Goal: Check status: Check status

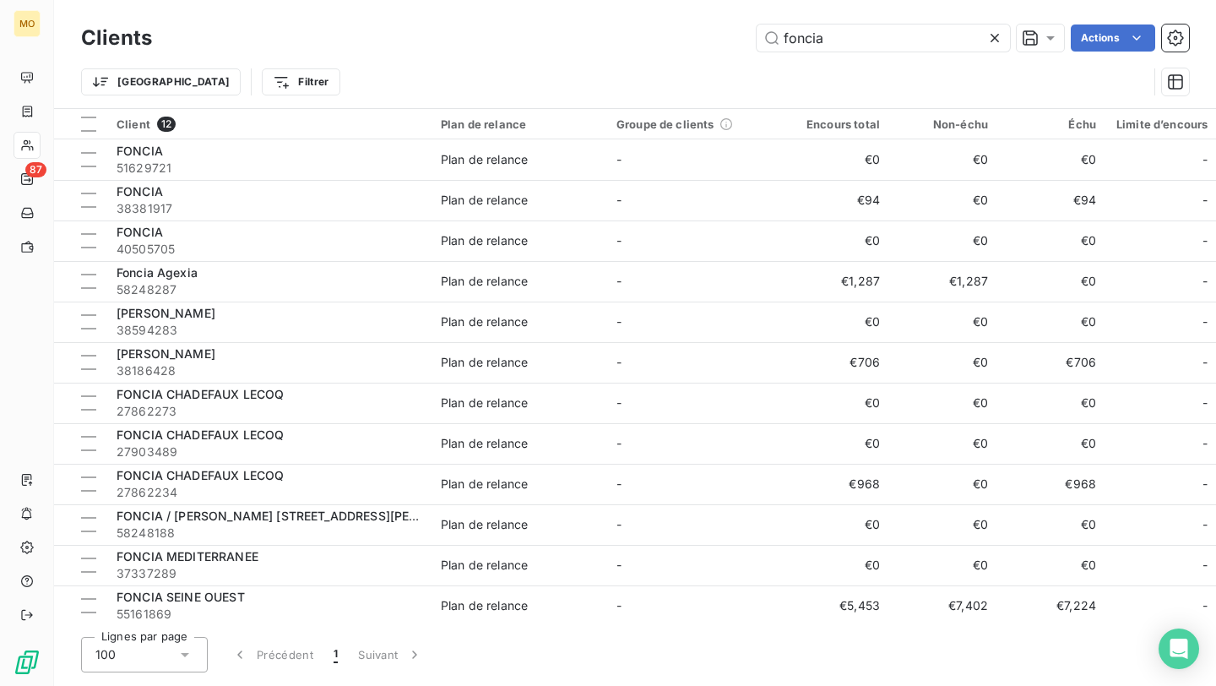
click at [802, 46] on input "foncia" at bounding box center [883, 37] width 253 height 27
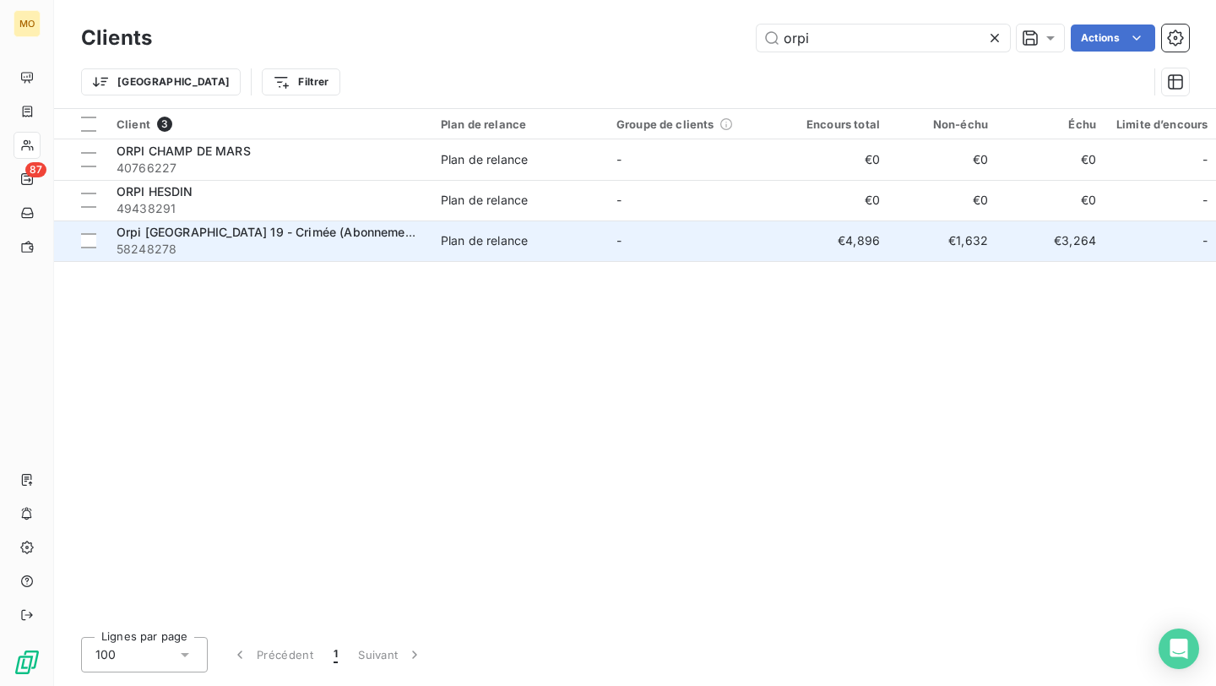
type input "orpi"
click at [286, 239] on span "Orpi [GEOGRAPHIC_DATA] 19 - Crimée (Abonnement)" at bounding box center [269, 232] width 304 height 14
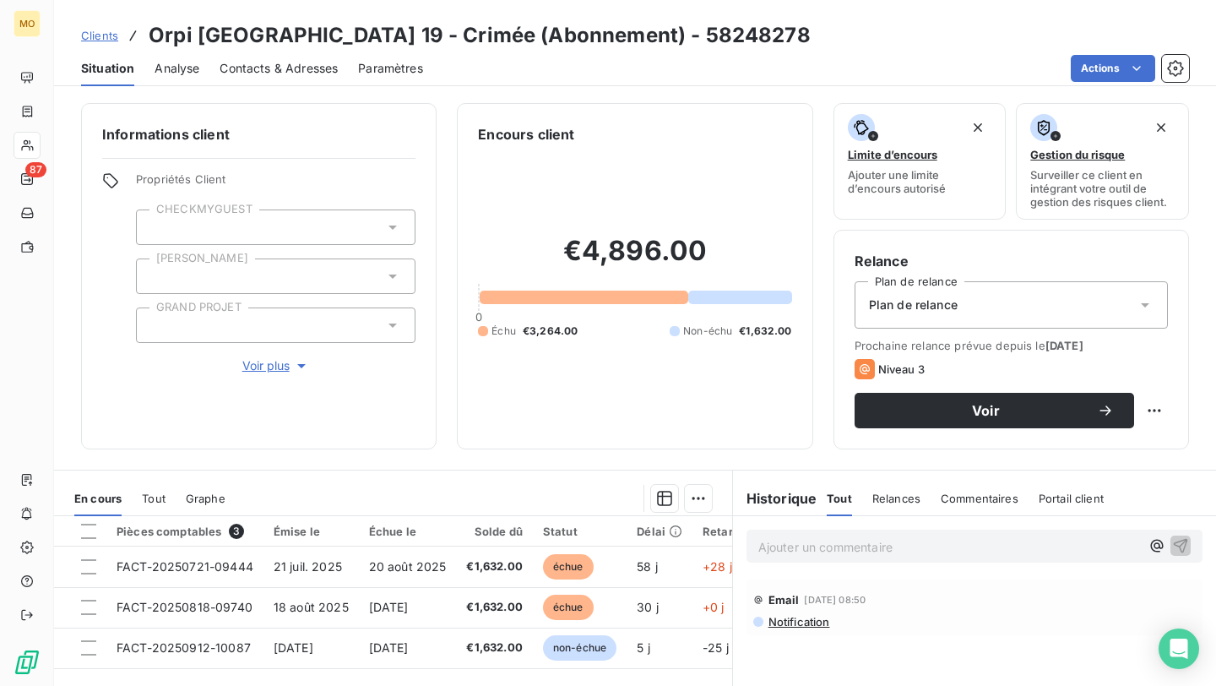
scroll to position [46, 0]
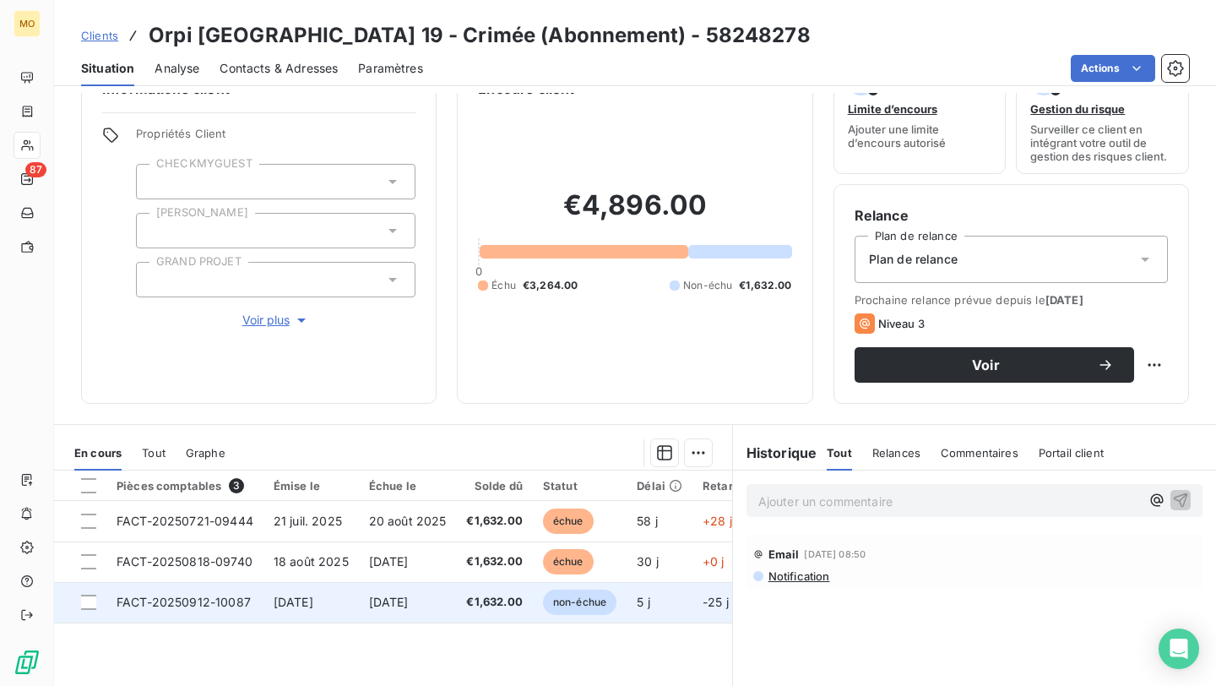
click at [383, 605] on span "[DATE]" at bounding box center [389, 601] width 40 height 14
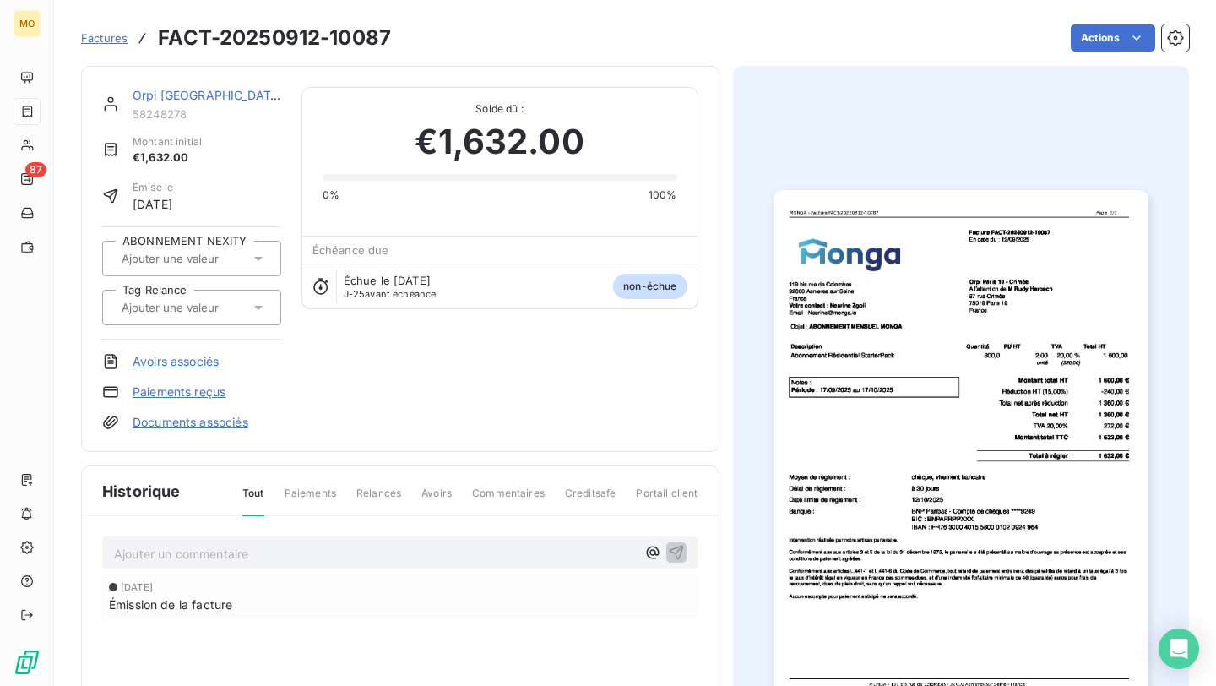
click at [1034, 287] on img "button" at bounding box center [960, 454] width 375 height 529
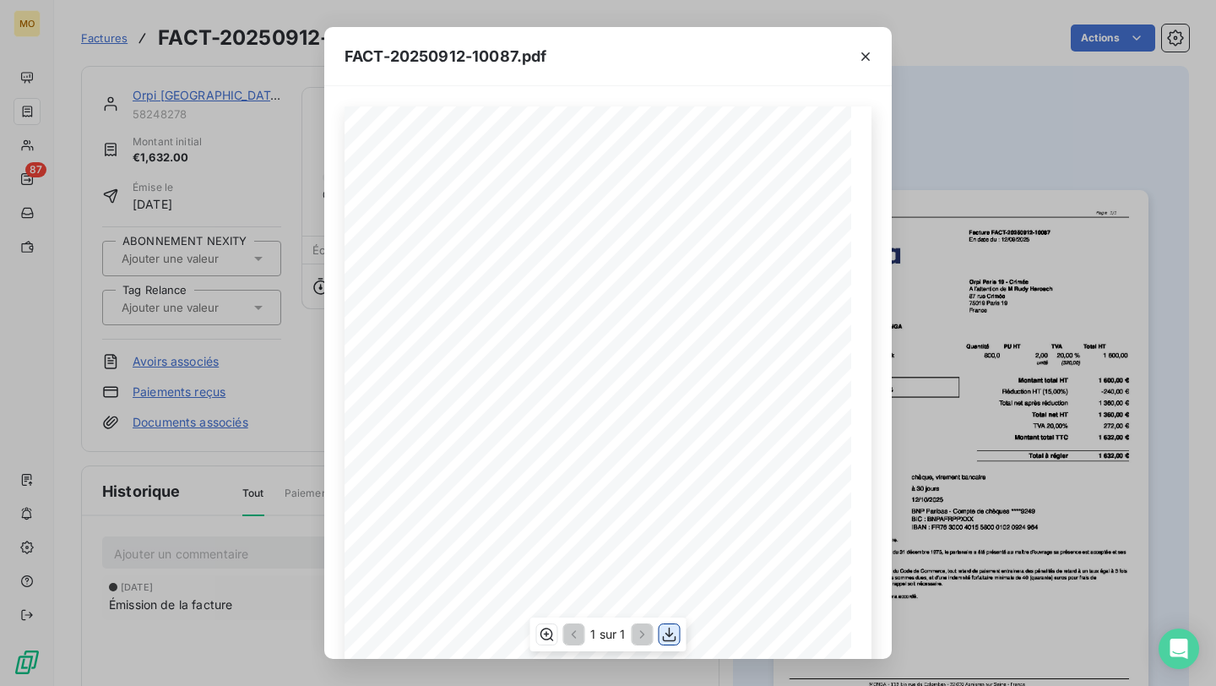
click at [661, 626] on icon "button" at bounding box center [669, 634] width 17 height 17
click at [268, 336] on div "FACT-20250912-10087.pdf [STREET_ADDRESS] Votre contact : [PERSON_NAME] Email : …" at bounding box center [608, 343] width 1216 height 686
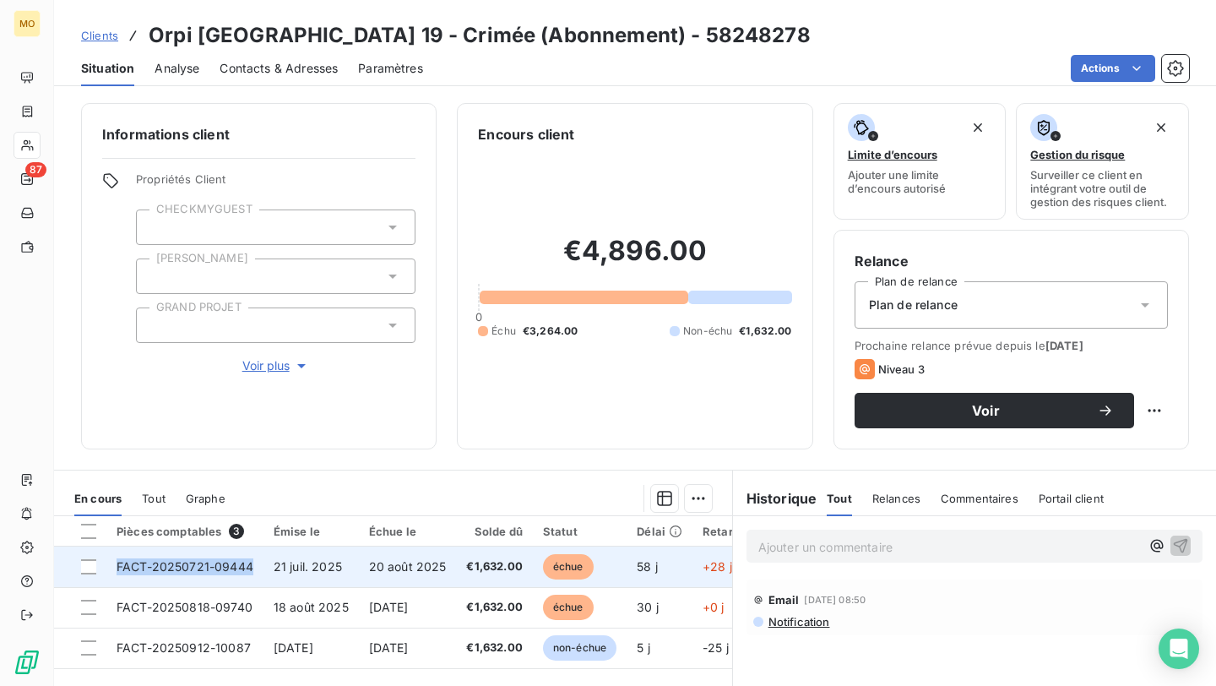
copy span "FACT-20250721-09444"
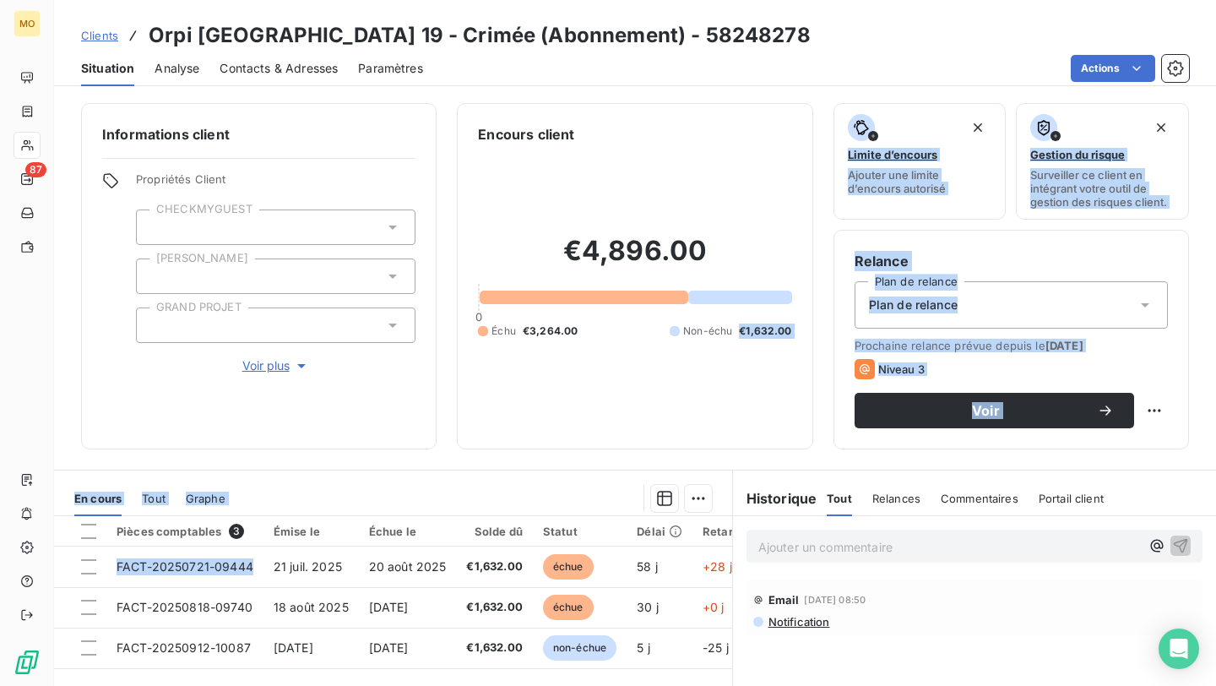
drag, startPoint x: 252, startPoint y: 569, endPoint x: 706, endPoint y: 365, distance: 498.1
click at [706, 365] on div "Informations client Propriétés Client CHECKMYGUEST Duval GRAND PROJET Voir plus…" at bounding box center [635, 389] width 1162 height 593
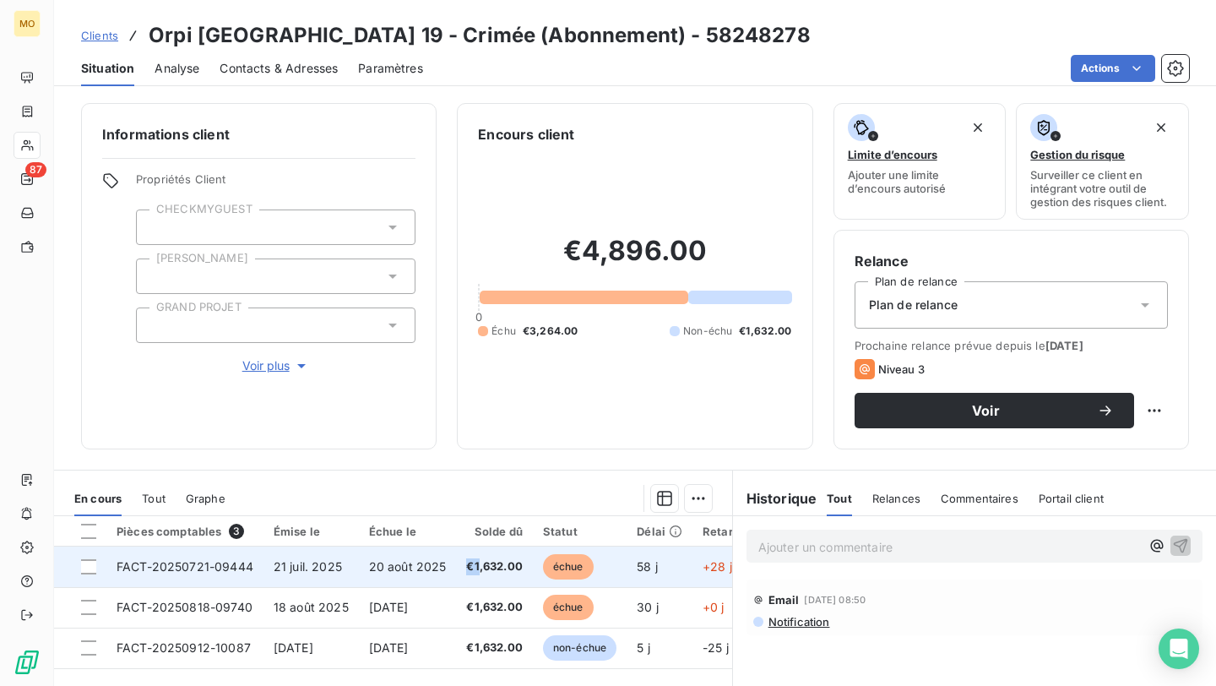
copy span "€1"
click at [473, 569] on span "€1,632.00" at bounding box center [494, 566] width 56 height 17
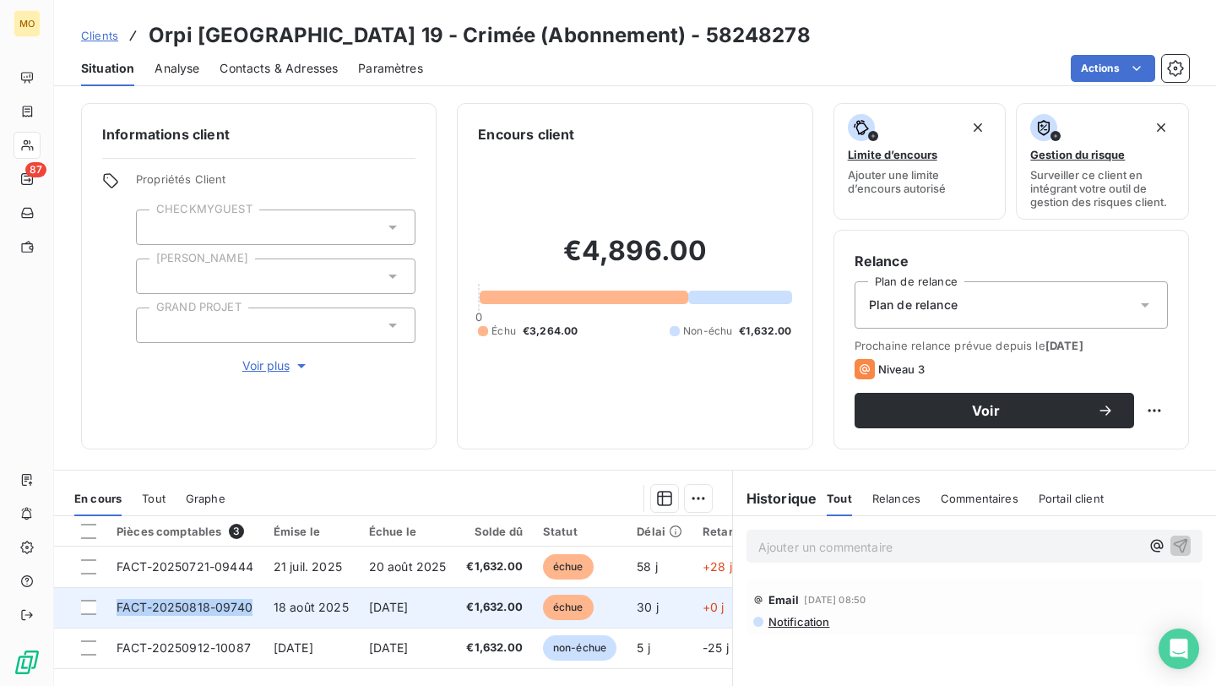
copy span "FACT-20250818-09740"
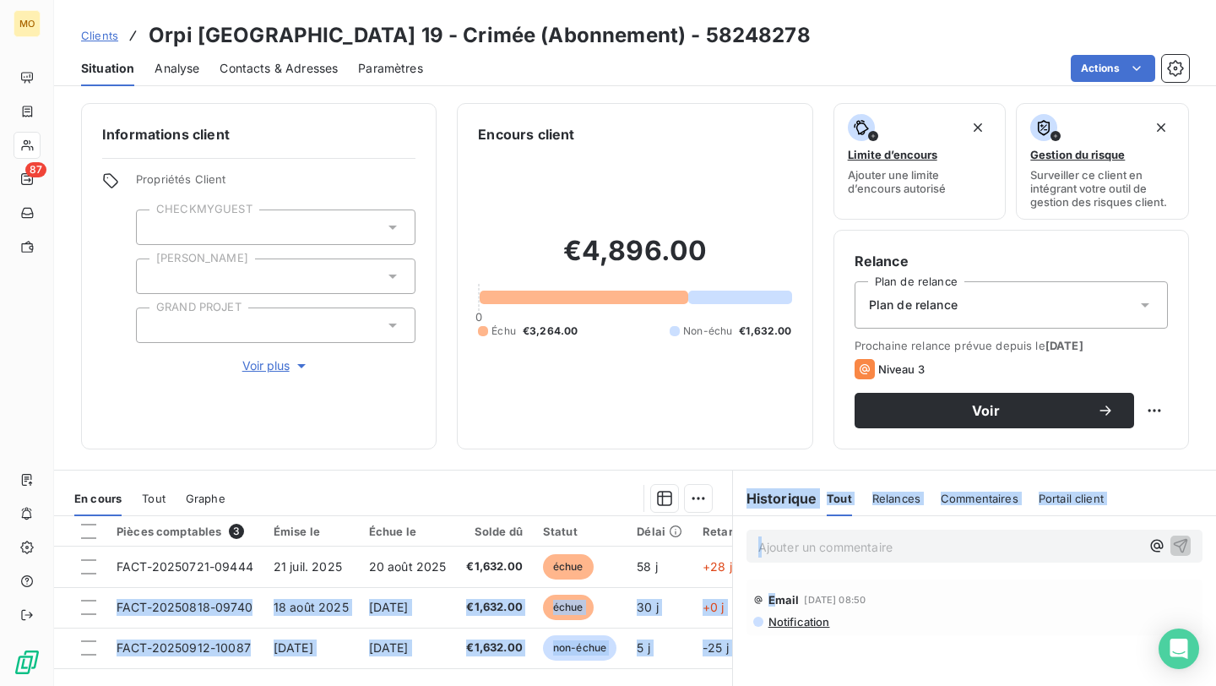
drag, startPoint x: 112, startPoint y: 605, endPoint x: 819, endPoint y: 592, distance: 706.9
click at [819, 592] on div "En cours Tout Graphe Pièces comptables 3 Émise le Échue le Solde dû Statut Déla…" at bounding box center [635, 680] width 1162 height 422
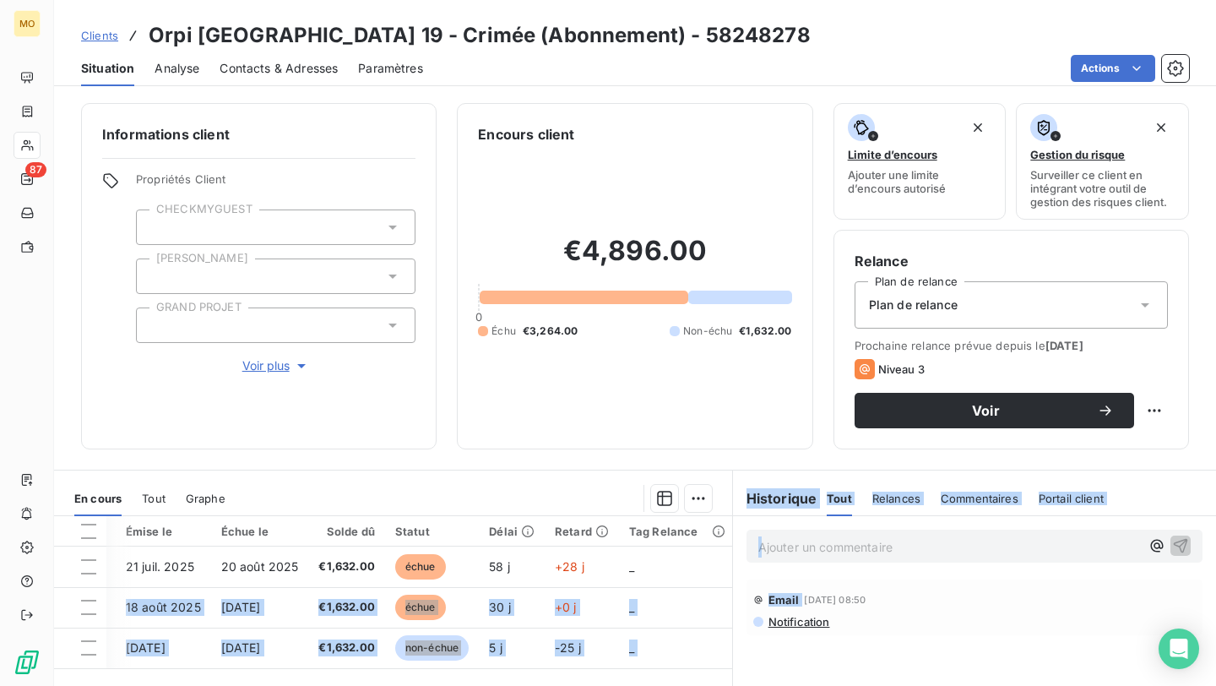
scroll to position [76, 0]
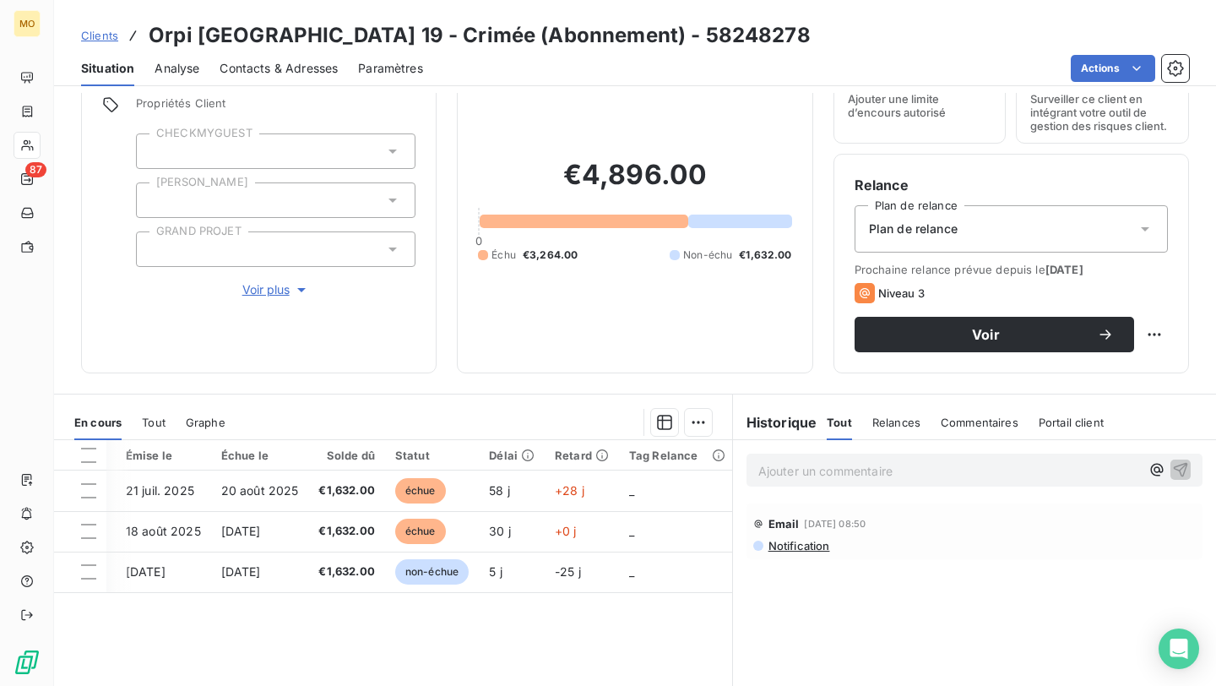
click at [265, 626] on div "Pièces comptables 3 Émise le Échue le Solde dû Statut Délai Retard Tag Relance …" at bounding box center [393, 602] width 678 height 325
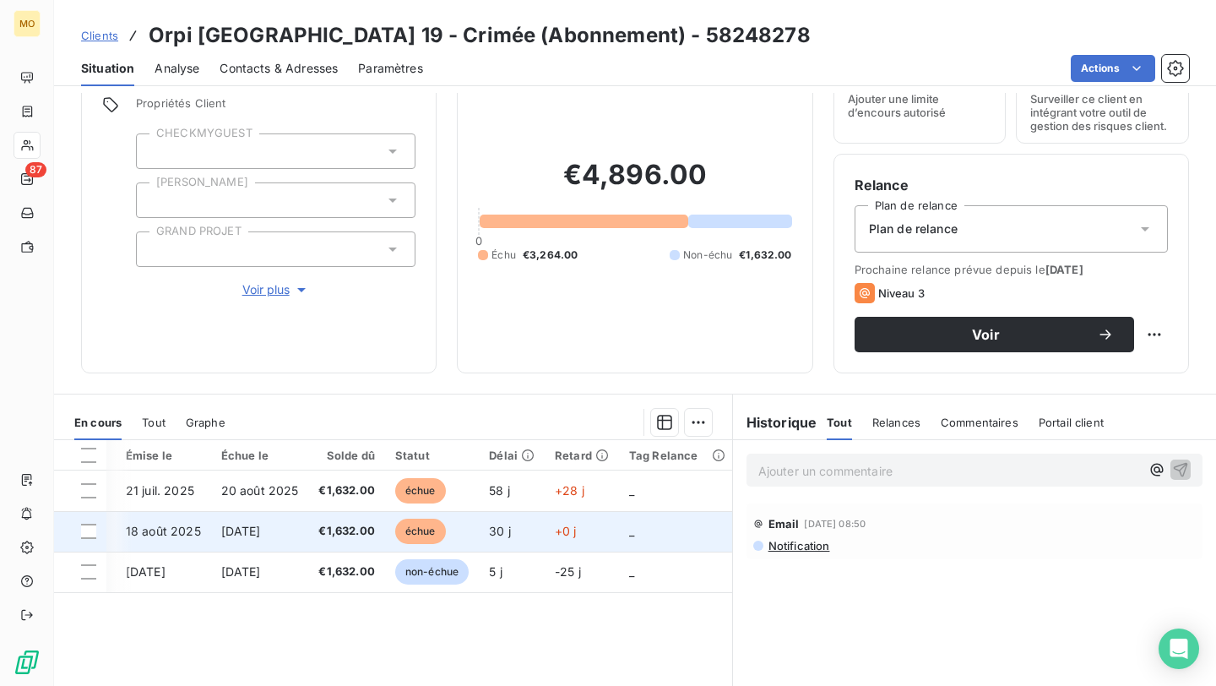
scroll to position [0, 0]
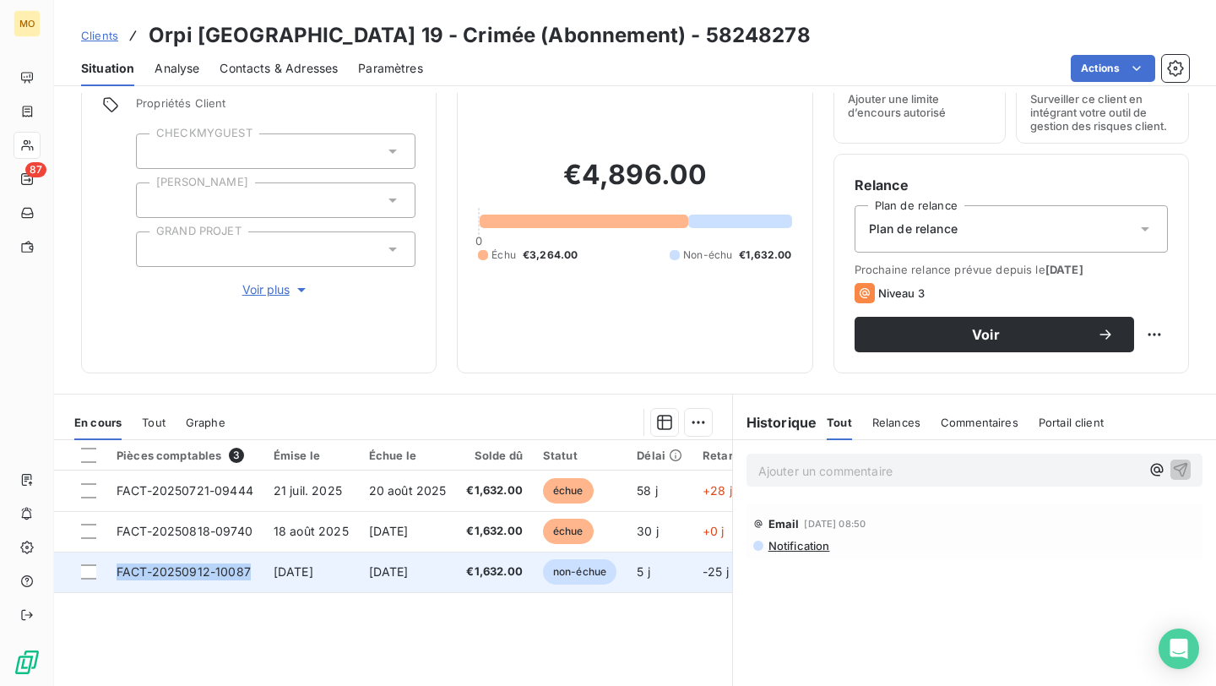
copy span "FACT-20250912-10087"
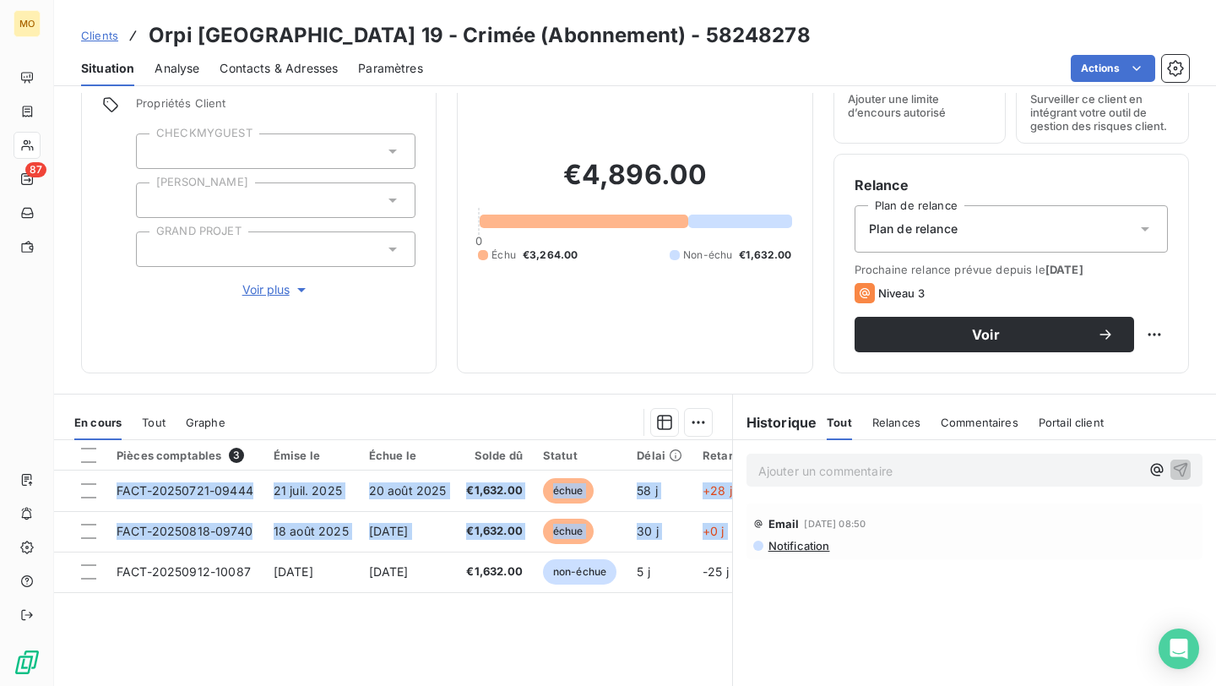
drag, startPoint x: 112, startPoint y: 569, endPoint x: 361, endPoint y: 628, distance: 255.2
click at [361, 628] on div "Pièces comptables 3 Émise le Échue le Solde dû Statut Délai Retard Tag Relance …" at bounding box center [393, 602] width 678 height 325
